Goal: Task Accomplishment & Management: Manage account settings

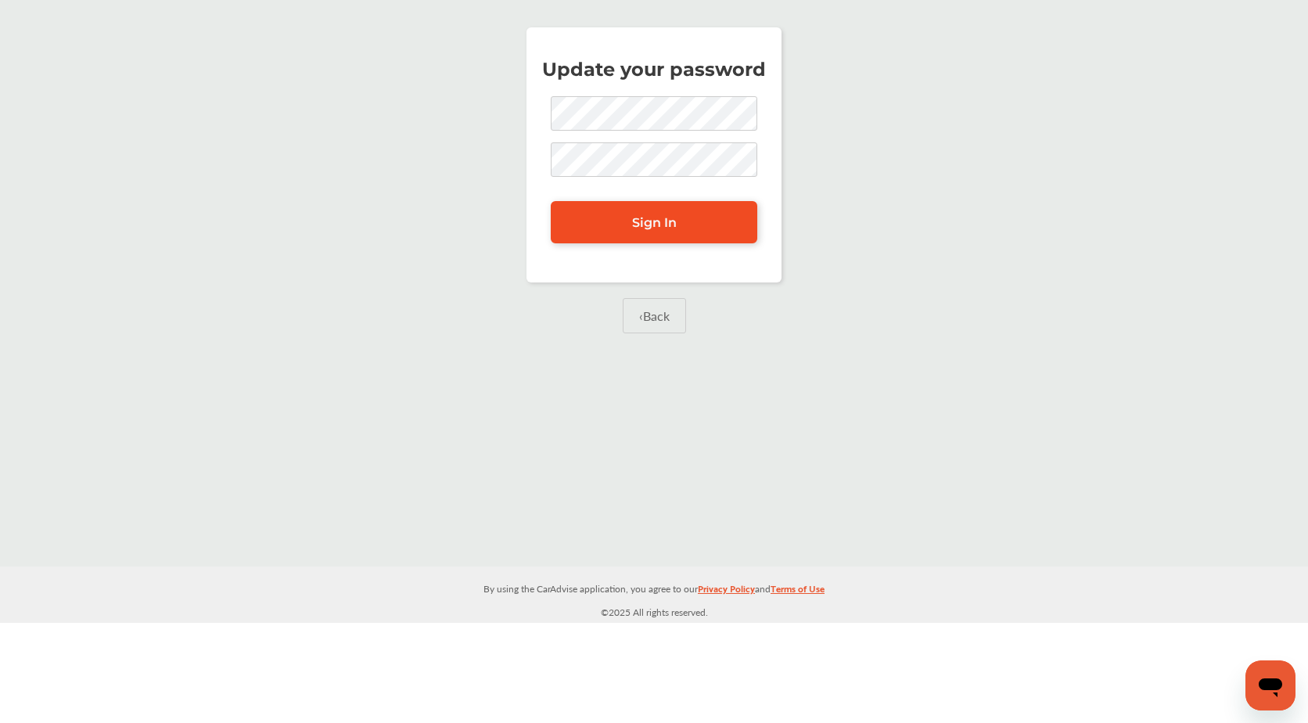
click at [571, 224] on link "Sign In" at bounding box center [654, 222] width 207 height 42
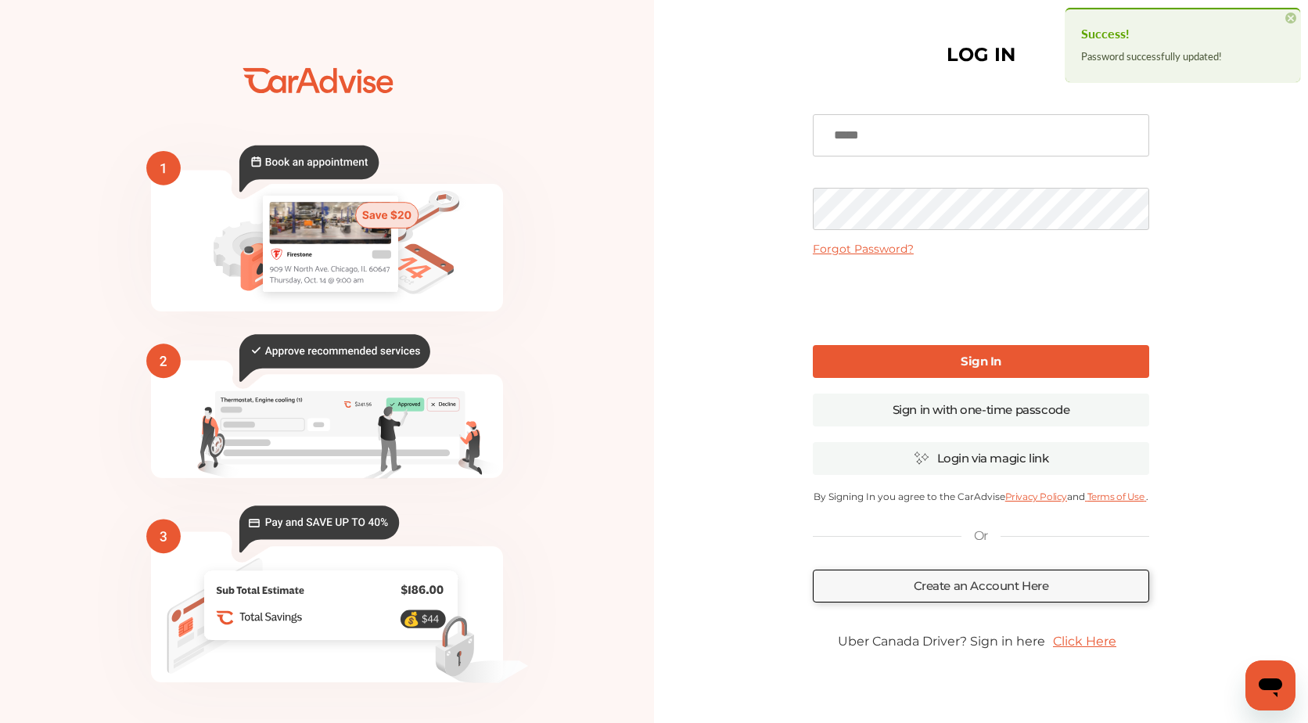
type input "**********"
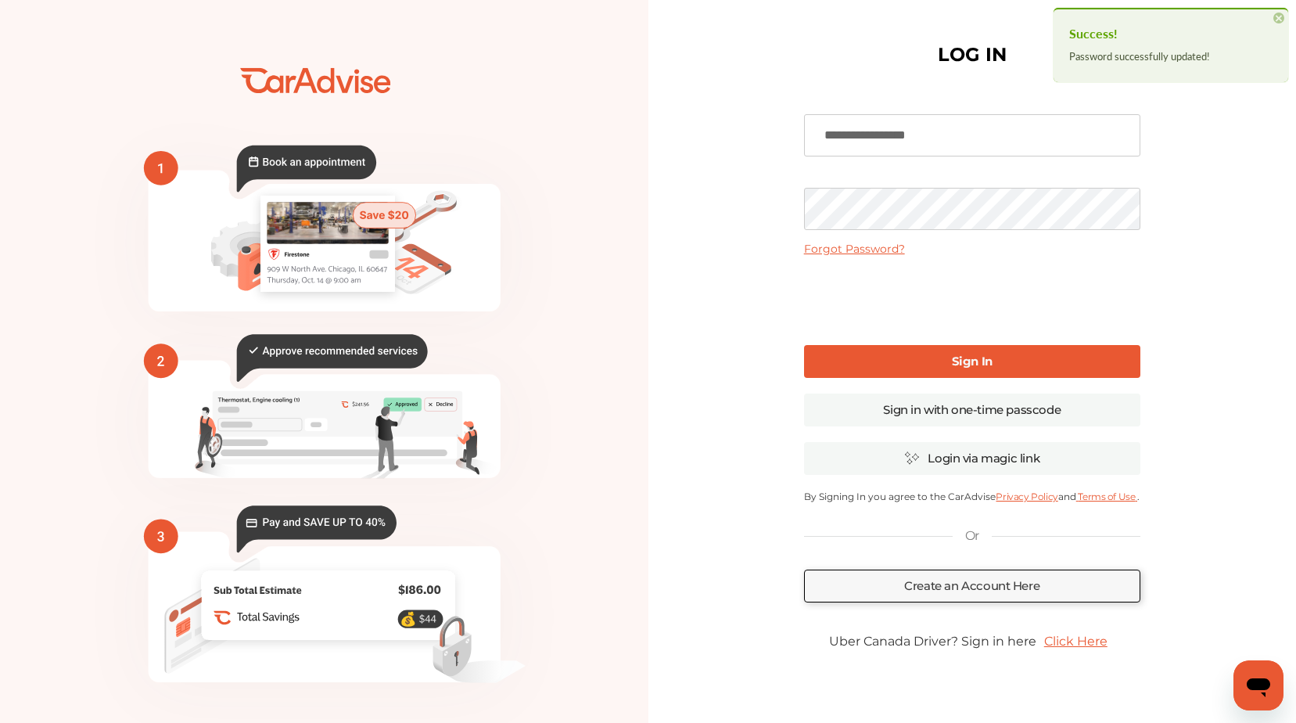
click at [963, 356] on b "Sign In" at bounding box center [972, 361] width 41 height 15
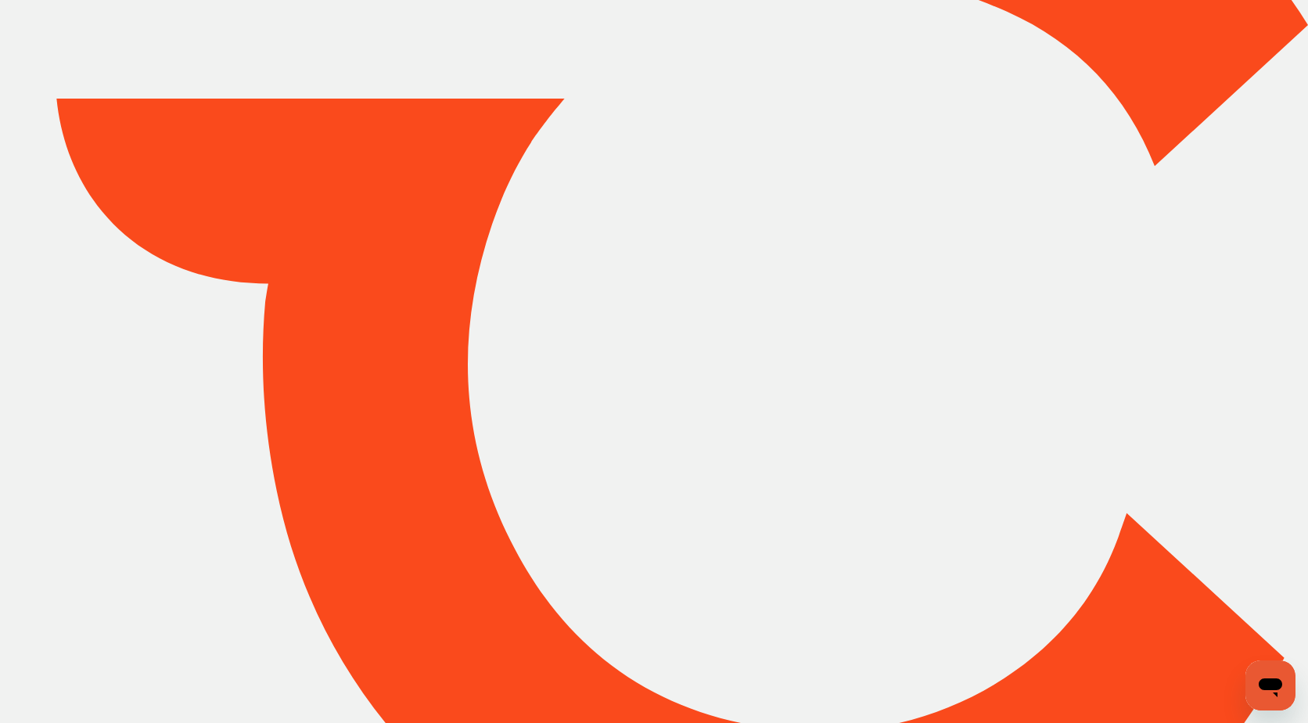
type input "*****"
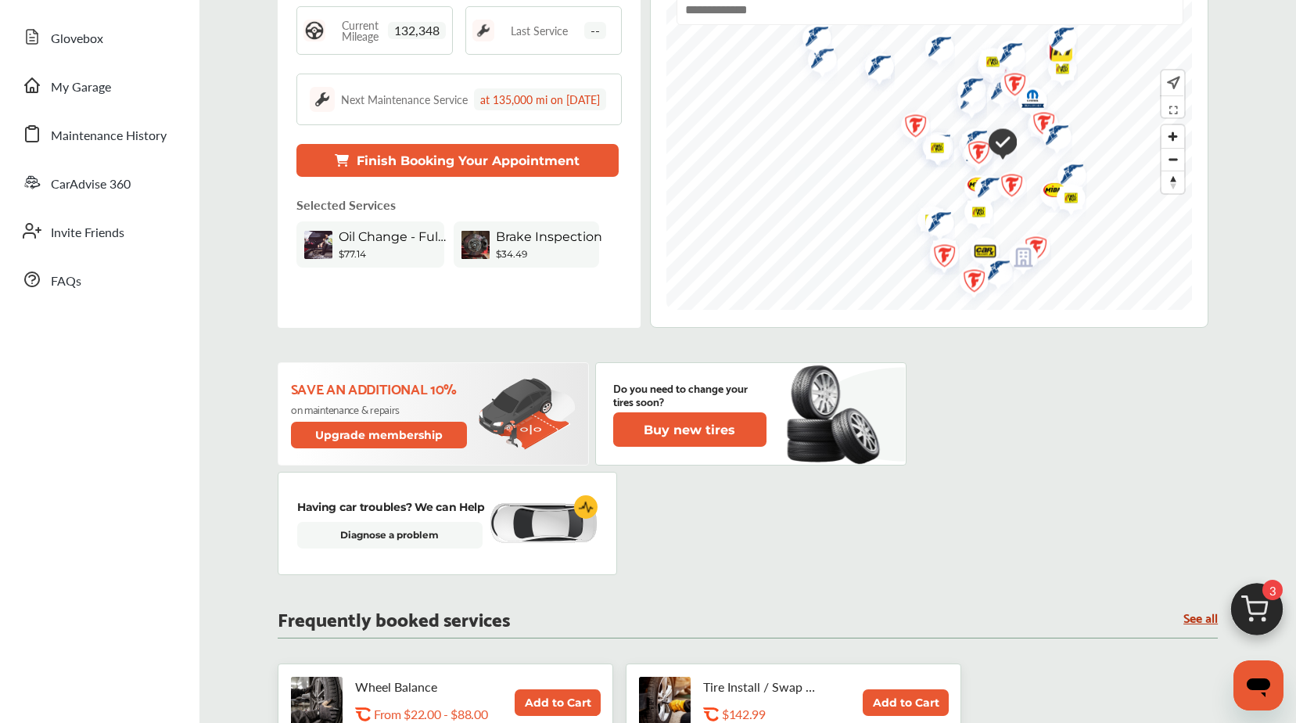
scroll to position [313, 0]
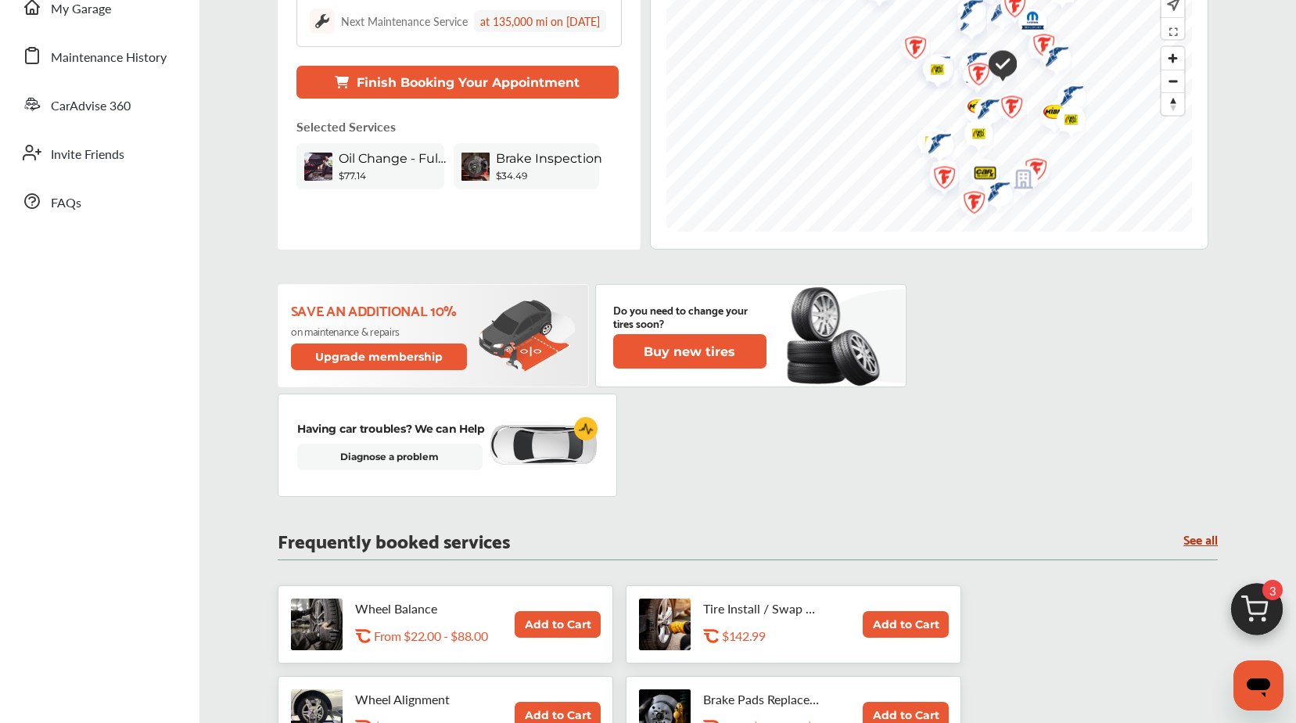
click at [373, 166] on span "Oil Change - Full-synthetic" at bounding box center [394, 158] width 110 height 15
click at [509, 166] on span "Brake Inspection" at bounding box center [549, 158] width 106 height 15
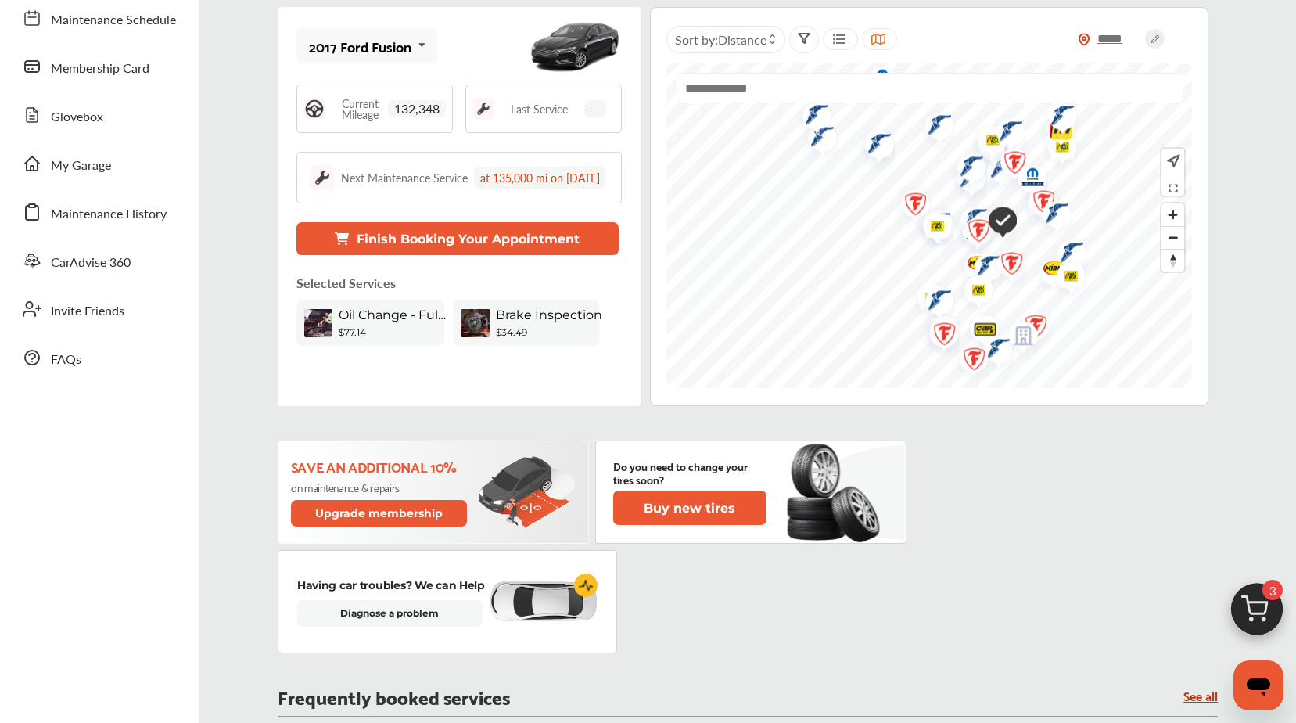
scroll to position [0, 0]
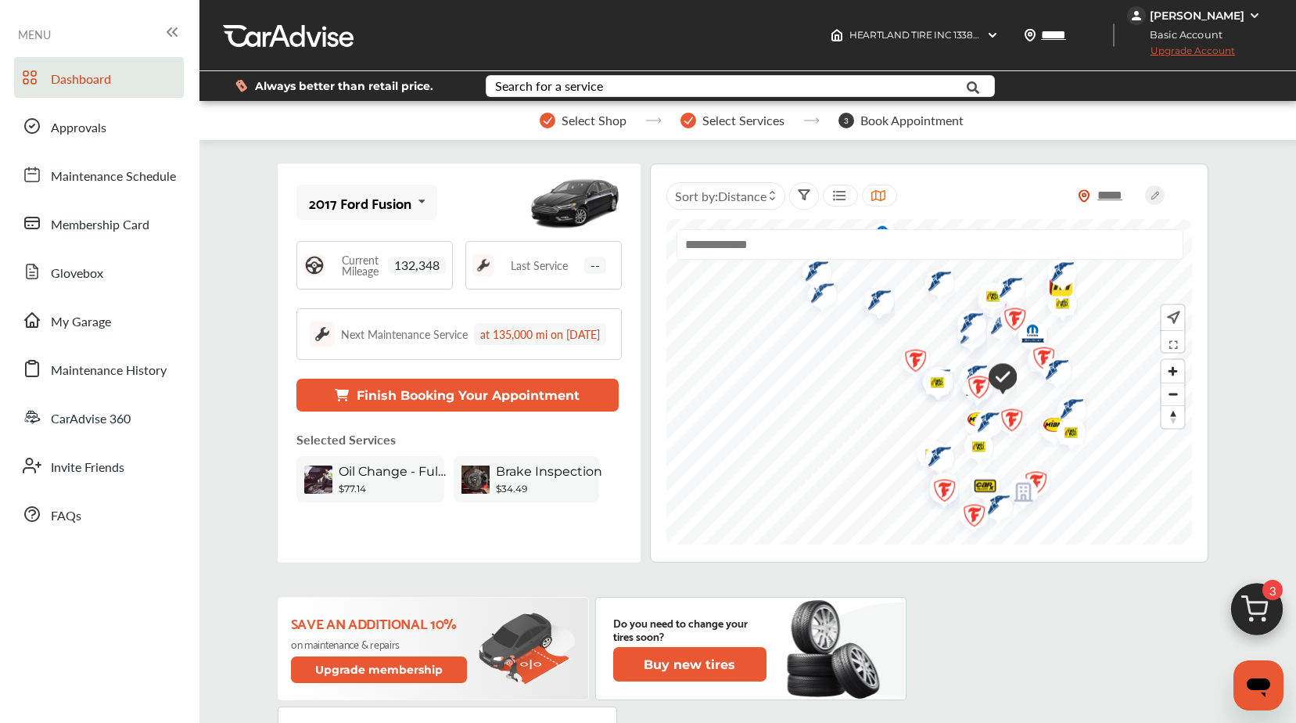
click at [1221, 50] on span "Upgrade Account" at bounding box center [1181, 55] width 108 height 20
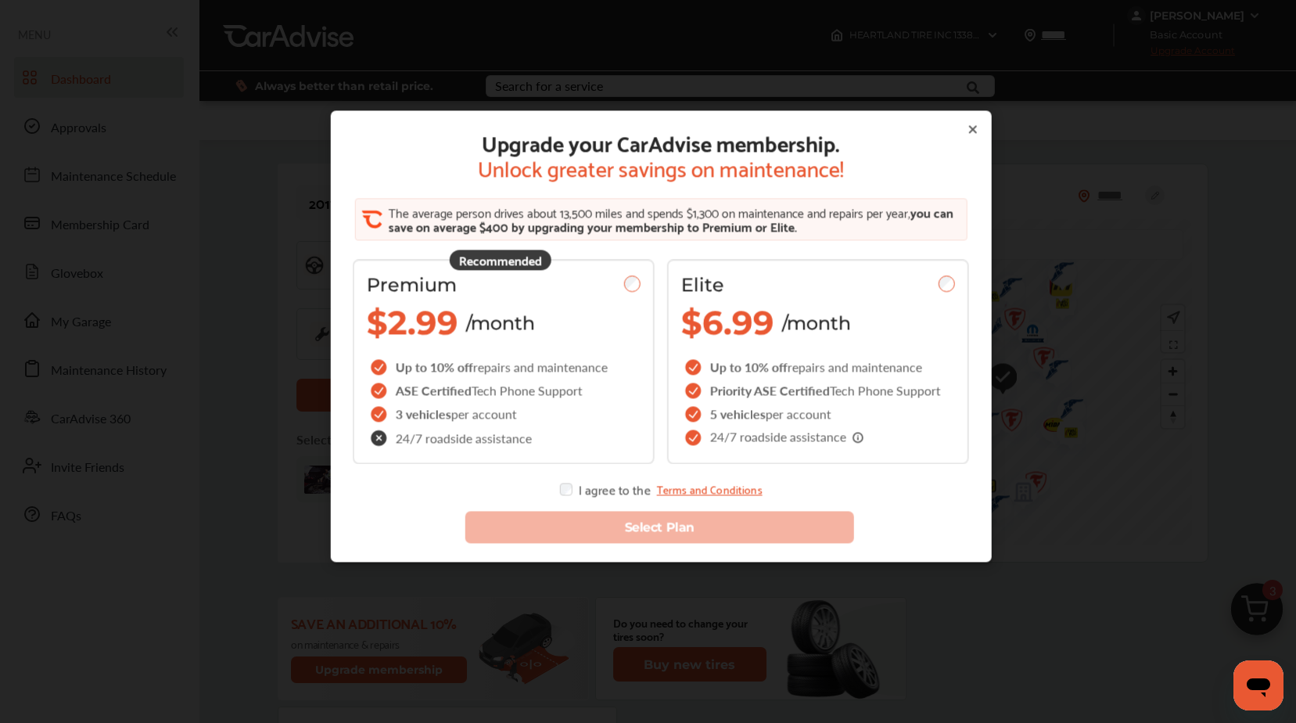
click at [966, 128] on icon at bounding box center [972, 130] width 13 height 13
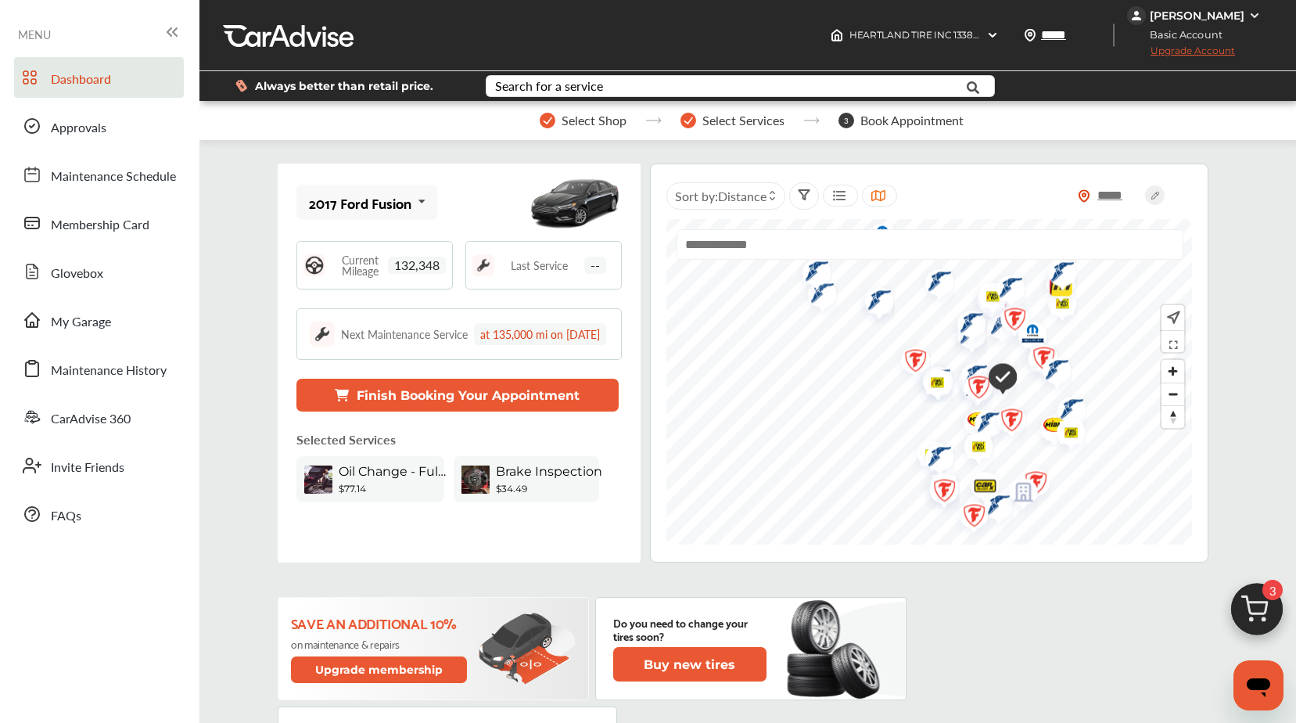
click at [1217, 13] on div "[PERSON_NAME]" at bounding box center [1197, 16] width 95 height 14
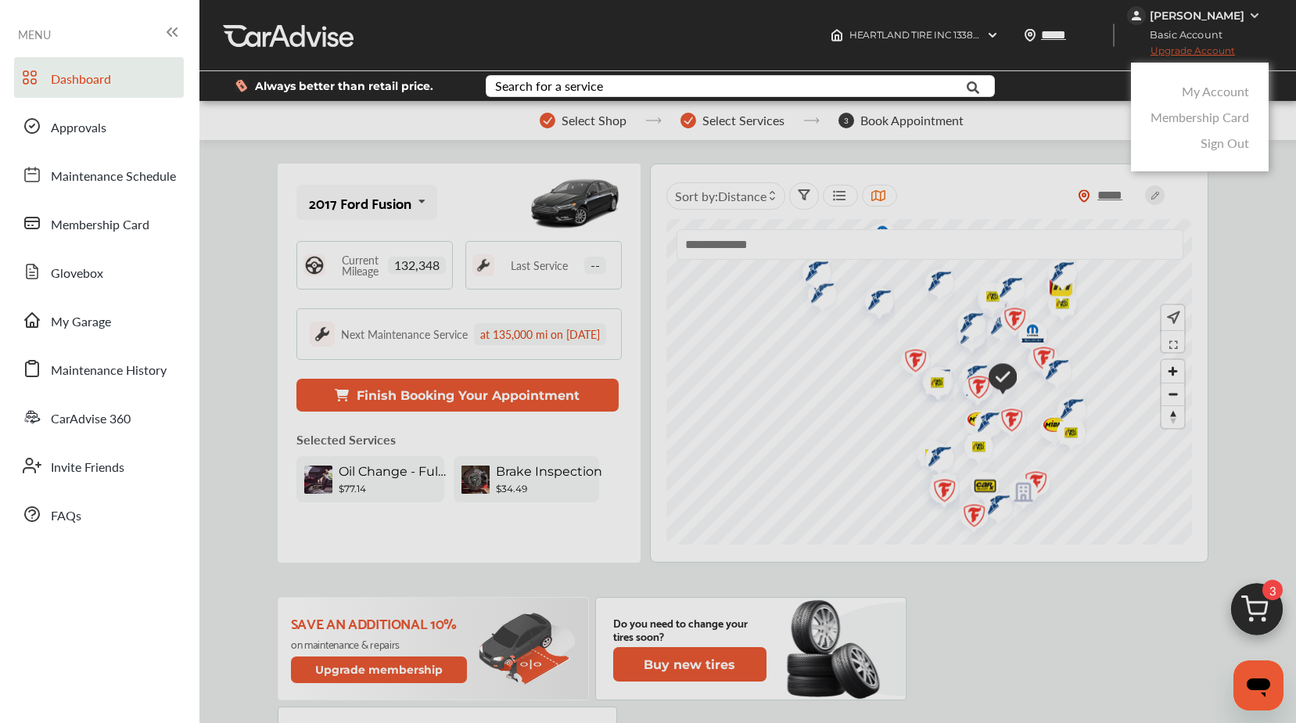
click at [1211, 94] on link "My Account" at bounding box center [1215, 91] width 67 height 18
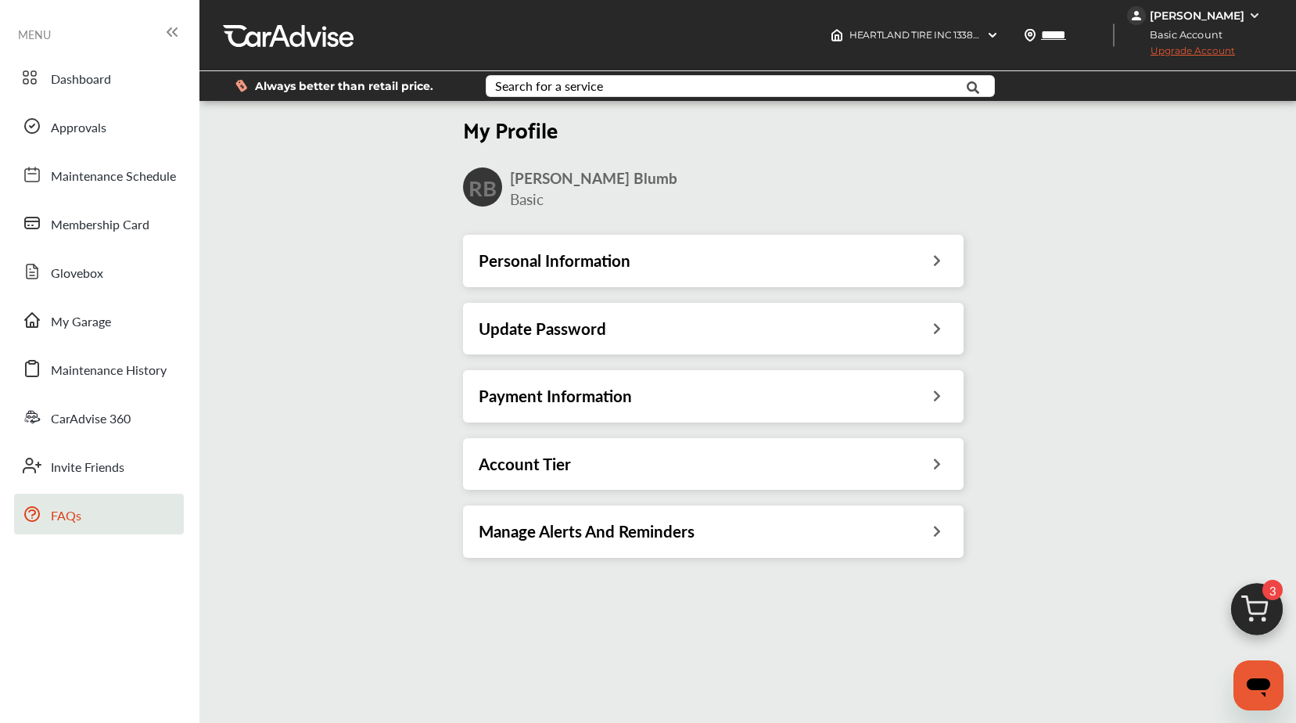
click at [68, 494] on link "FAQs" at bounding box center [99, 514] width 170 height 41
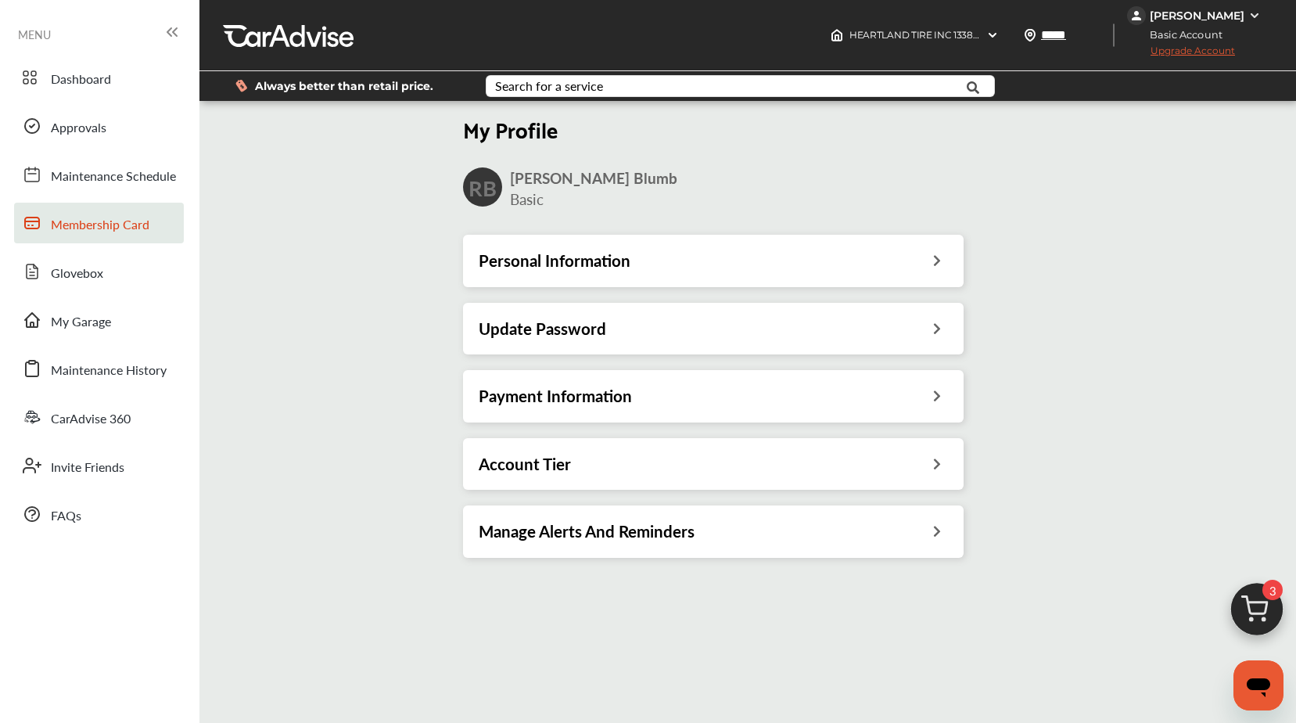
click at [114, 230] on span "Membership Card" at bounding box center [100, 225] width 99 height 20
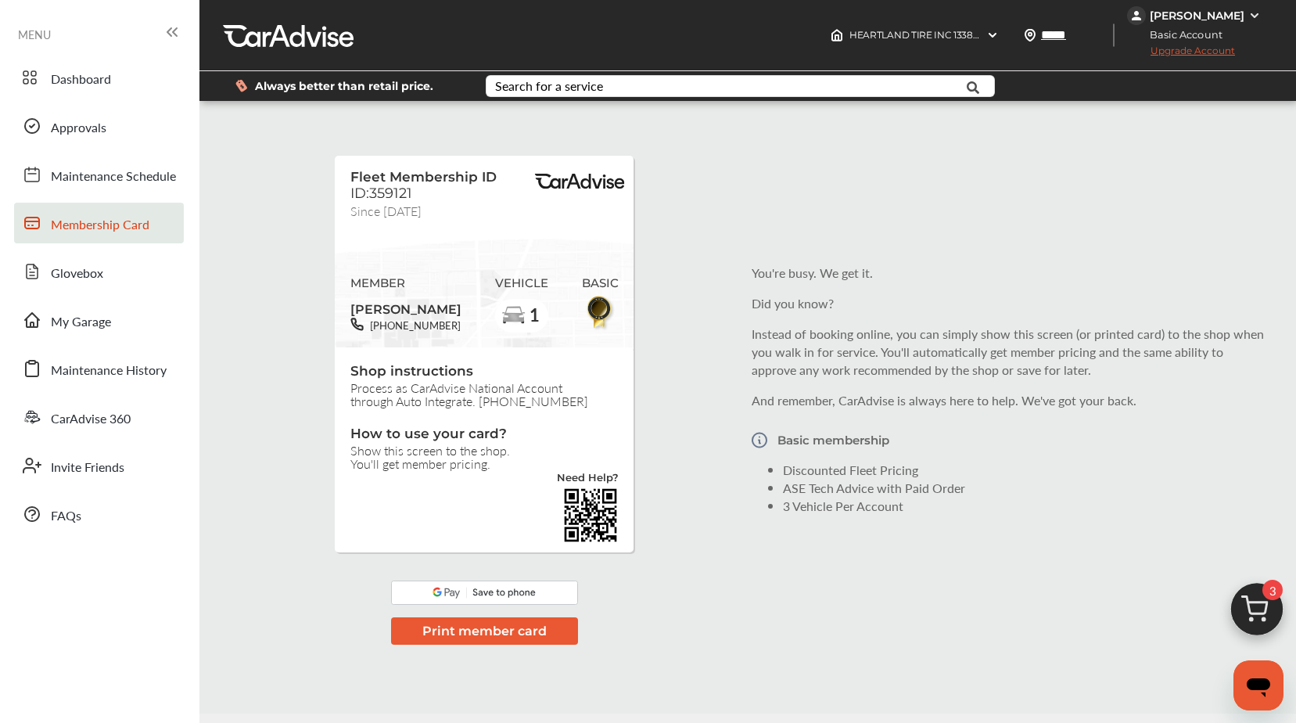
click at [474, 631] on button "Print member card" at bounding box center [484, 630] width 187 height 27
click at [94, 332] on span "My Garage" at bounding box center [81, 322] width 60 height 20
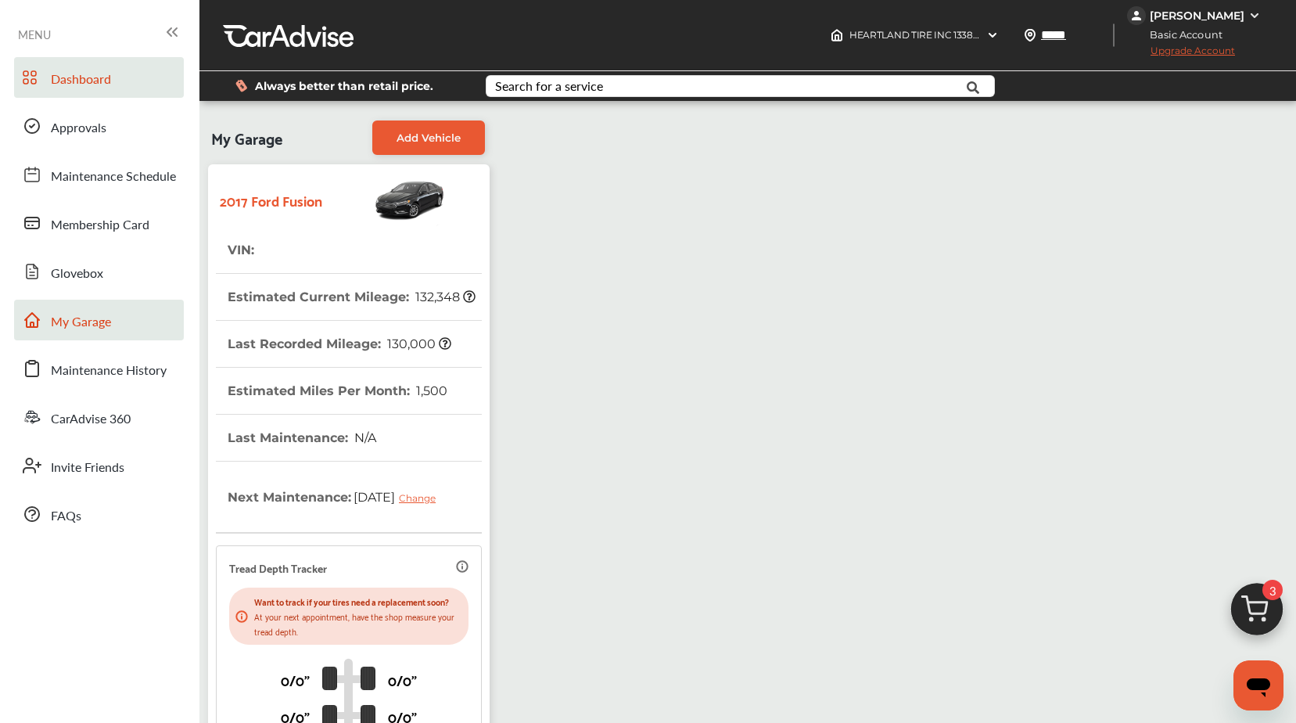
click at [88, 66] on link "Dashboard" at bounding box center [99, 77] width 170 height 41
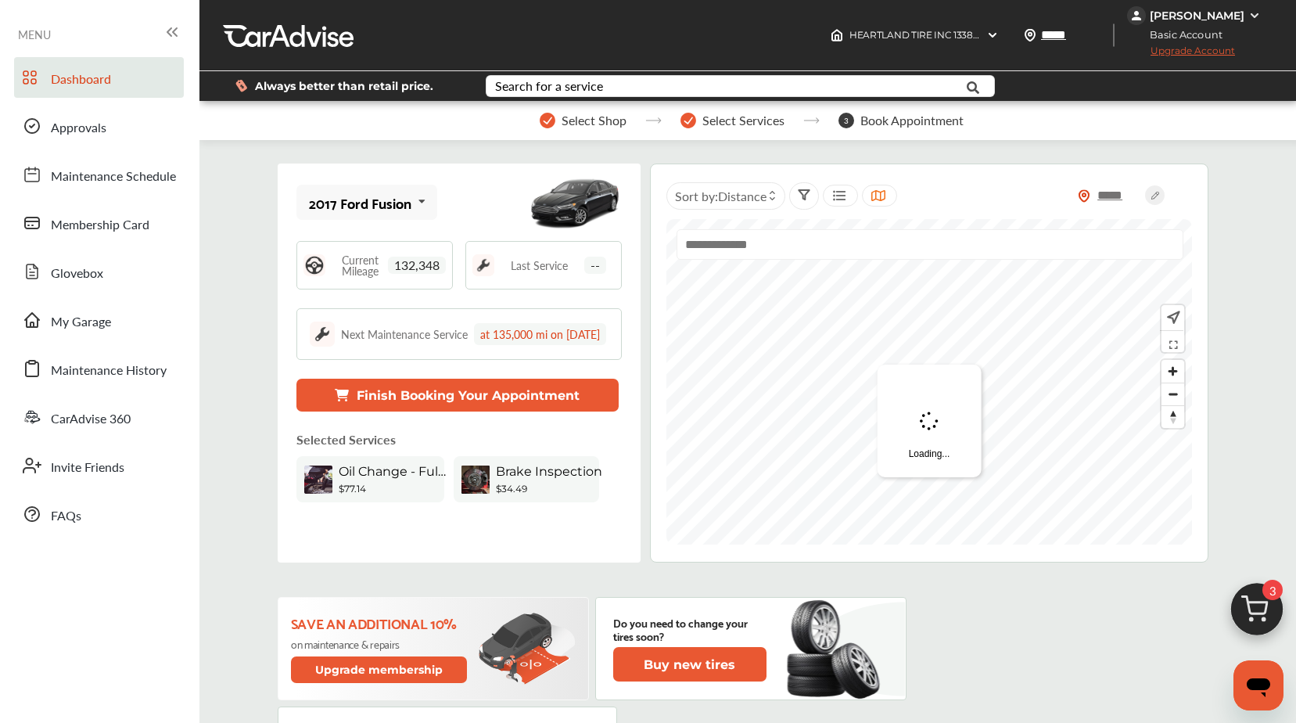
click at [497, 410] on button "Finish Booking Your Appointment" at bounding box center [458, 395] width 322 height 33
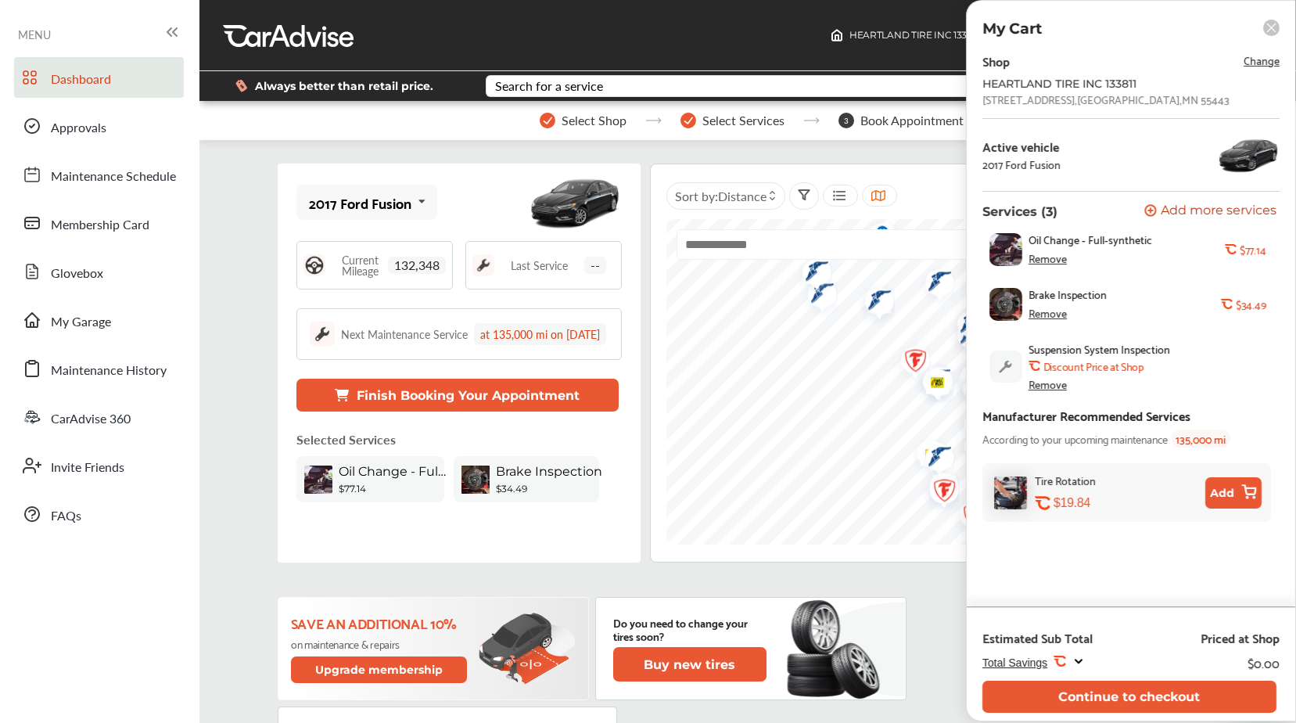
click at [1059, 259] on div "Remove" at bounding box center [1048, 258] width 38 height 13
